Goal: Transaction & Acquisition: Purchase product/service

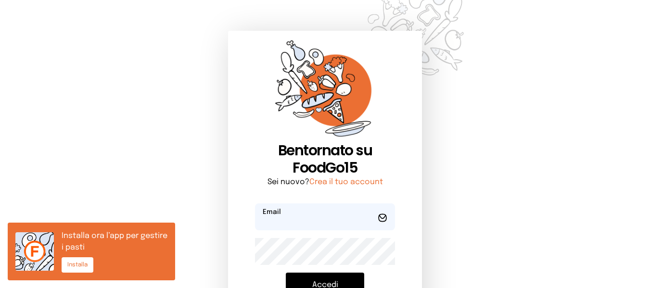
type input "**********"
click at [323, 278] on button "Accedi" at bounding box center [325, 285] width 78 height 25
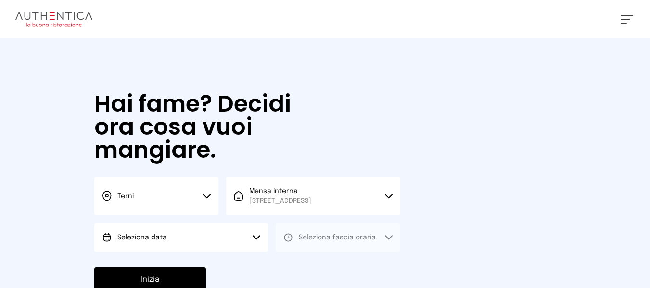
click at [267, 242] on button "Seleziona data" at bounding box center [181, 237] width 174 height 29
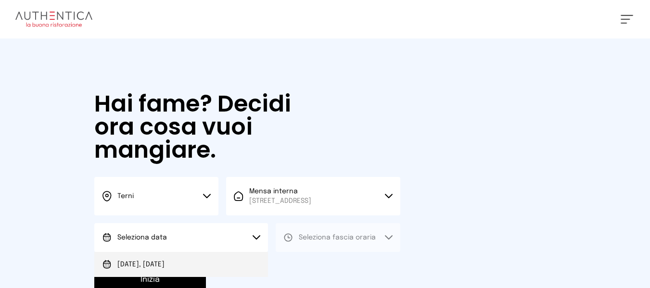
click at [263, 266] on li "[DATE], [DATE]" at bounding box center [181, 264] width 174 height 25
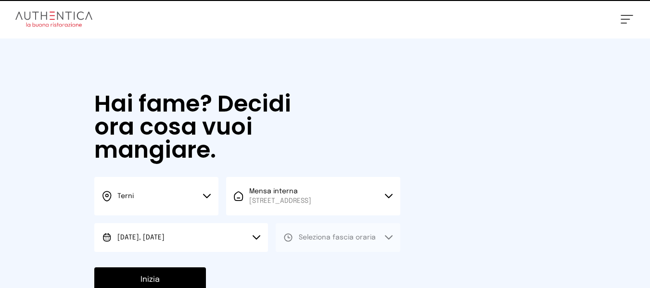
click at [303, 245] on button "Seleziona fascia oraria" at bounding box center [338, 237] width 124 height 29
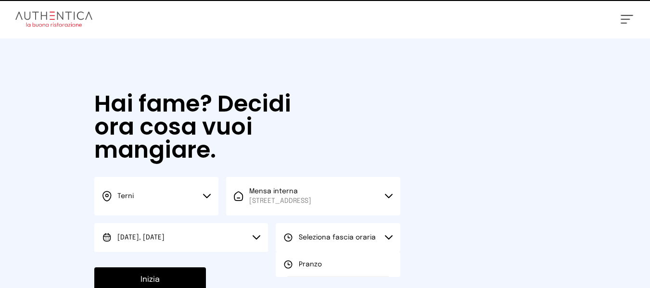
click at [293, 263] on icon at bounding box center [288, 265] width 10 height 10
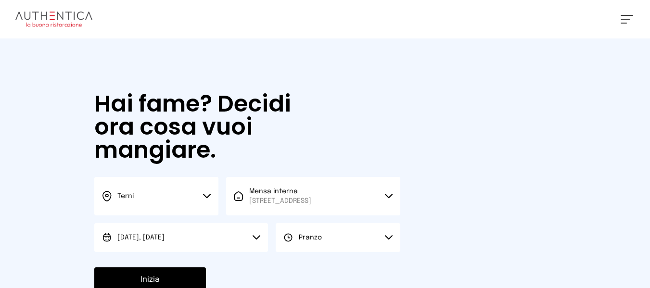
click at [196, 274] on button "Inizia" at bounding box center [150, 280] width 112 height 25
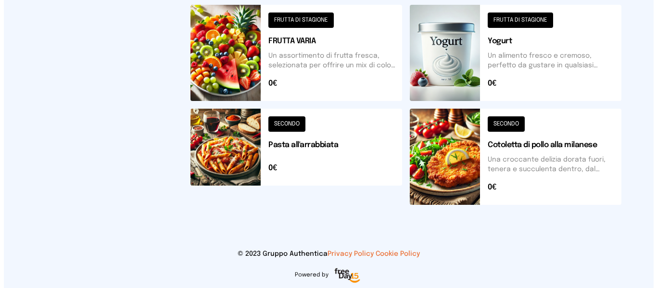
scroll to position [509, 0]
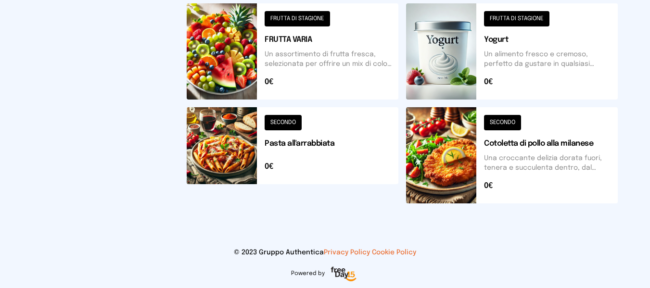
click at [380, 148] on button at bounding box center [293, 155] width 212 height 96
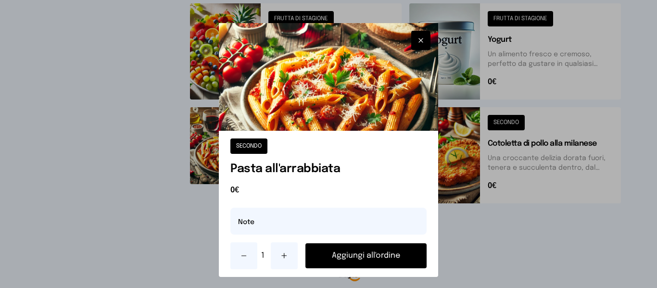
click at [383, 272] on div "SECONDO Pasta all'arrabbiata 0€ Note 1 Aggiungi all'ordine" at bounding box center [328, 204] width 219 height 146
click at [384, 262] on button "Aggiungi all'ordine" at bounding box center [366, 255] width 121 height 25
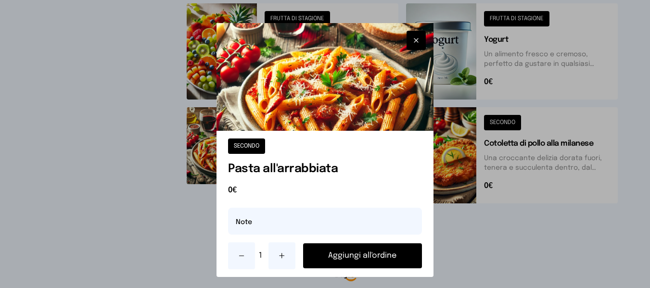
click at [546, 164] on div at bounding box center [325, 144] width 650 height 288
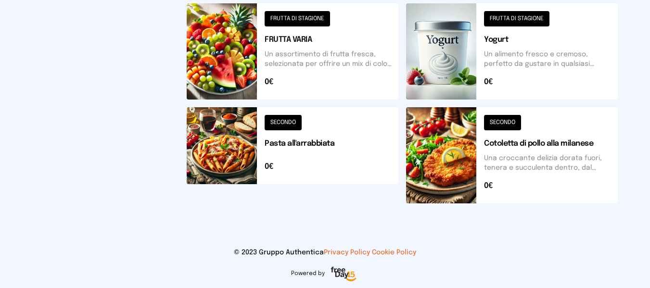
click at [546, 164] on button at bounding box center [512, 155] width 212 height 96
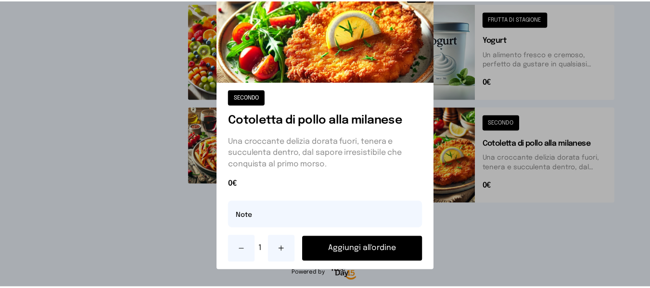
scroll to position [54, 0]
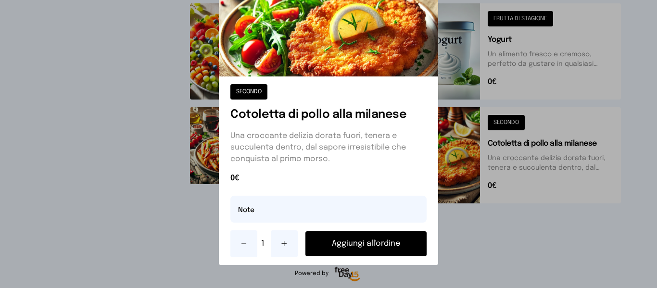
click at [391, 251] on button "Aggiungi all'ordine" at bounding box center [366, 243] width 121 height 25
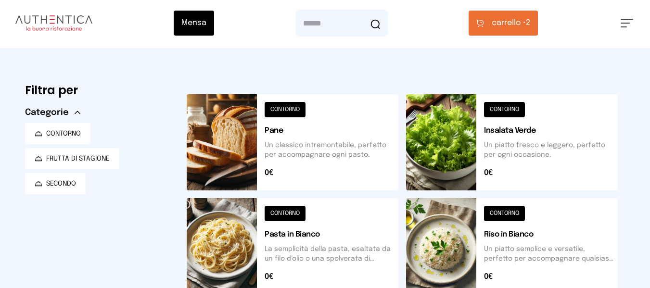
scroll to position [0, 0]
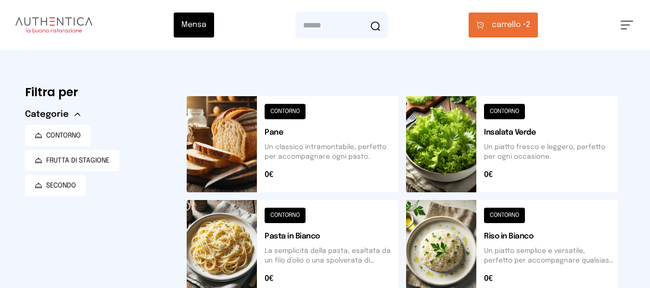
click at [521, 19] on span "carrello •" at bounding box center [509, 25] width 34 height 12
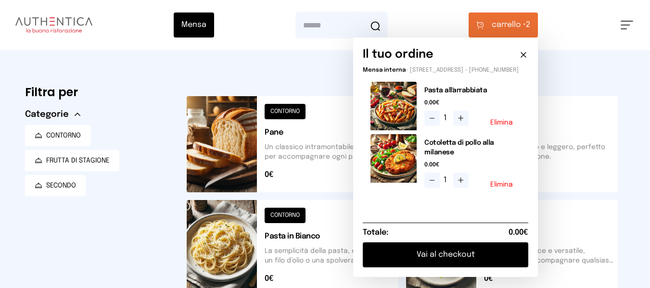
click at [486, 263] on button "Vai al checkout" at bounding box center [446, 255] width 166 height 25
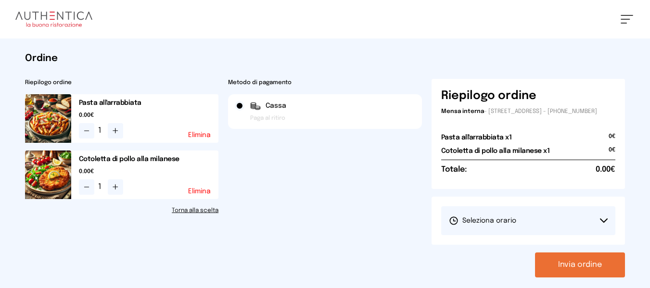
drag, startPoint x: 528, startPoint y: 207, endPoint x: 528, endPoint y: 223, distance: 15.9
click at [528, 209] on div "[PERSON_NAME] il turno 1° Turno (13:00 - 15:00)" at bounding box center [529, 221] width 194 height 48
click at [528, 224] on button "Seleziona orario" at bounding box center [528, 220] width 175 height 29
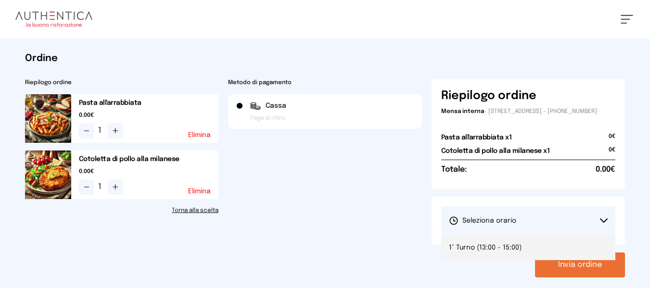
click at [531, 260] on li "1° Turno (13:00 - 15:00)" at bounding box center [528, 247] width 175 height 25
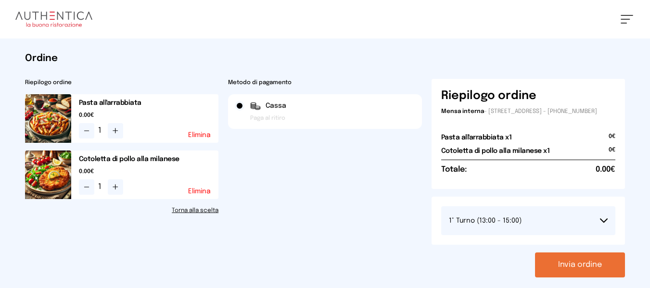
click at [566, 271] on button "Invia ordine" at bounding box center [580, 265] width 90 height 25
